Goal: Task Accomplishment & Management: Manage account settings

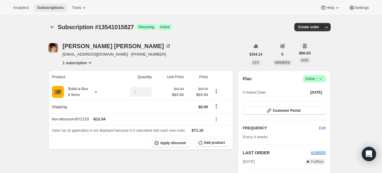
drag, startPoint x: 0, startPoint y: 0, endPoint x: 61, endPoint y: 9, distance: 61.3
click at [61, 9] on span "Subscriptions" at bounding box center [50, 7] width 26 height 5
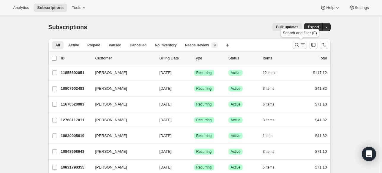
click at [296, 43] on icon "Search and filter results" at bounding box center [297, 45] width 6 height 6
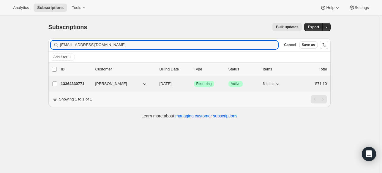
type input "[EMAIL_ADDRESS][DOMAIN_NAME]"
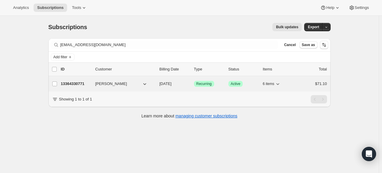
click at [77, 85] on p "13364330771" at bounding box center [76, 84] width 30 height 6
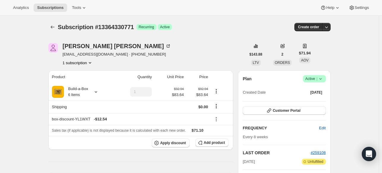
click at [320, 77] on icon at bounding box center [321, 79] width 6 height 6
click at [318, 99] on span "Cancel subscription" at bounding box center [314, 100] width 34 height 4
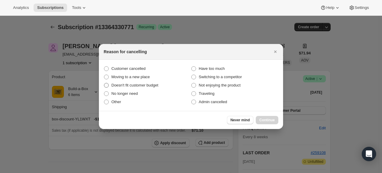
click at [141, 86] on span "Doesn't fit customer budget" at bounding box center [134, 85] width 47 height 4
click at [104, 83] on input "Doesn't fit customer budget" at bounding box center [104, 83] width 0 height 0
radio input "true"
click at [144, 95] on label "No longer need" at bounding box center [147, 93] width 87 height 8
click at [104, 92] on input "No longer need" at bounding box center [104, 91] width 0 height 0
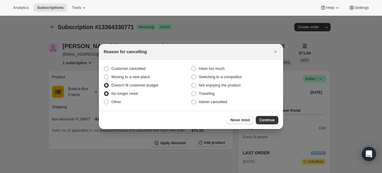
radio input "true"
radio input "false"
click at [264, 115] on div "Never mind Continue" at bounding box center [191, 120] width 184 height 18
click at [264, 117] on button "Continue" at bounding box center [267, 120] width 23 height 8
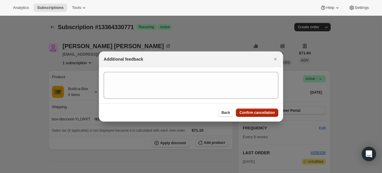
click at [258, 115] on button "Confirm cancellation" at bounding box center [257, 113] width 43 height 8
